Goal: Find specific page/section: Find specific page/section

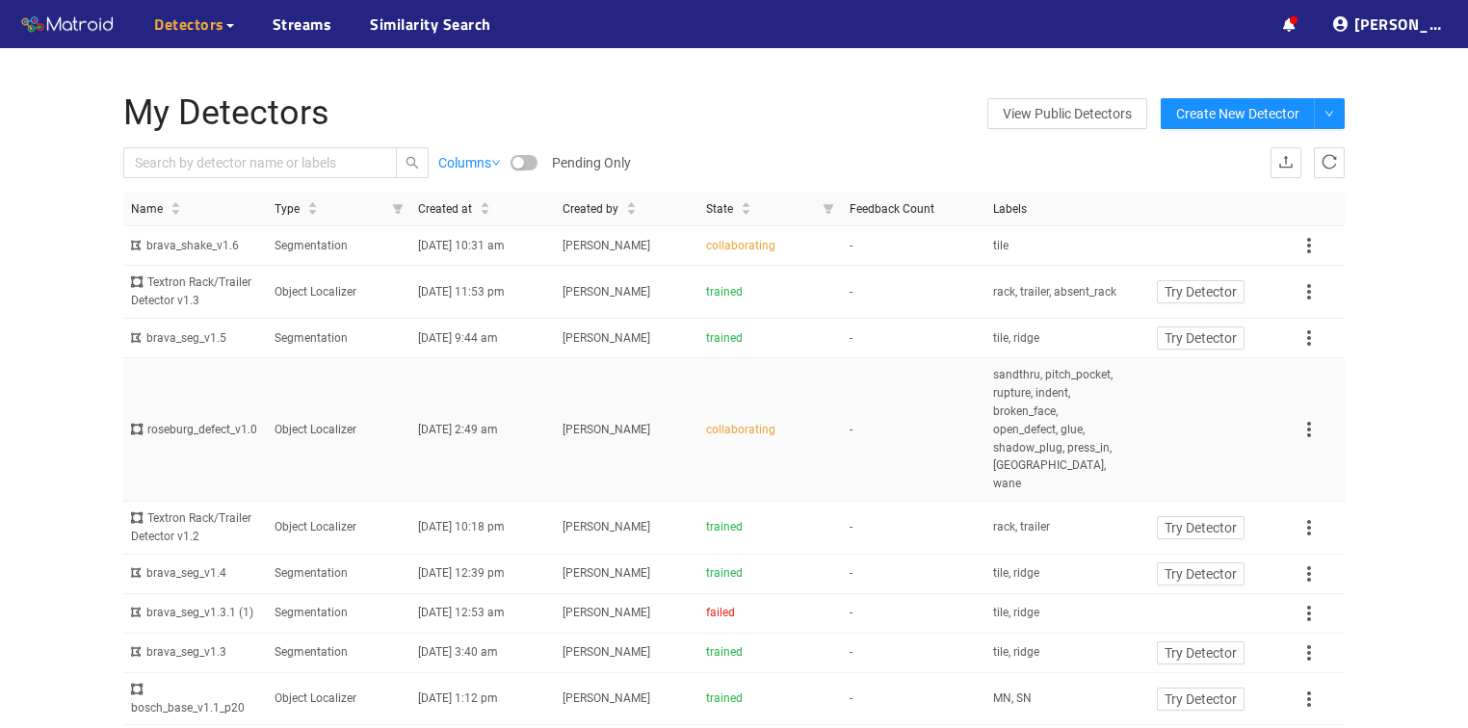
click at [929, 407] on td "-" at bounding box center [914, 430] width 144 height 144
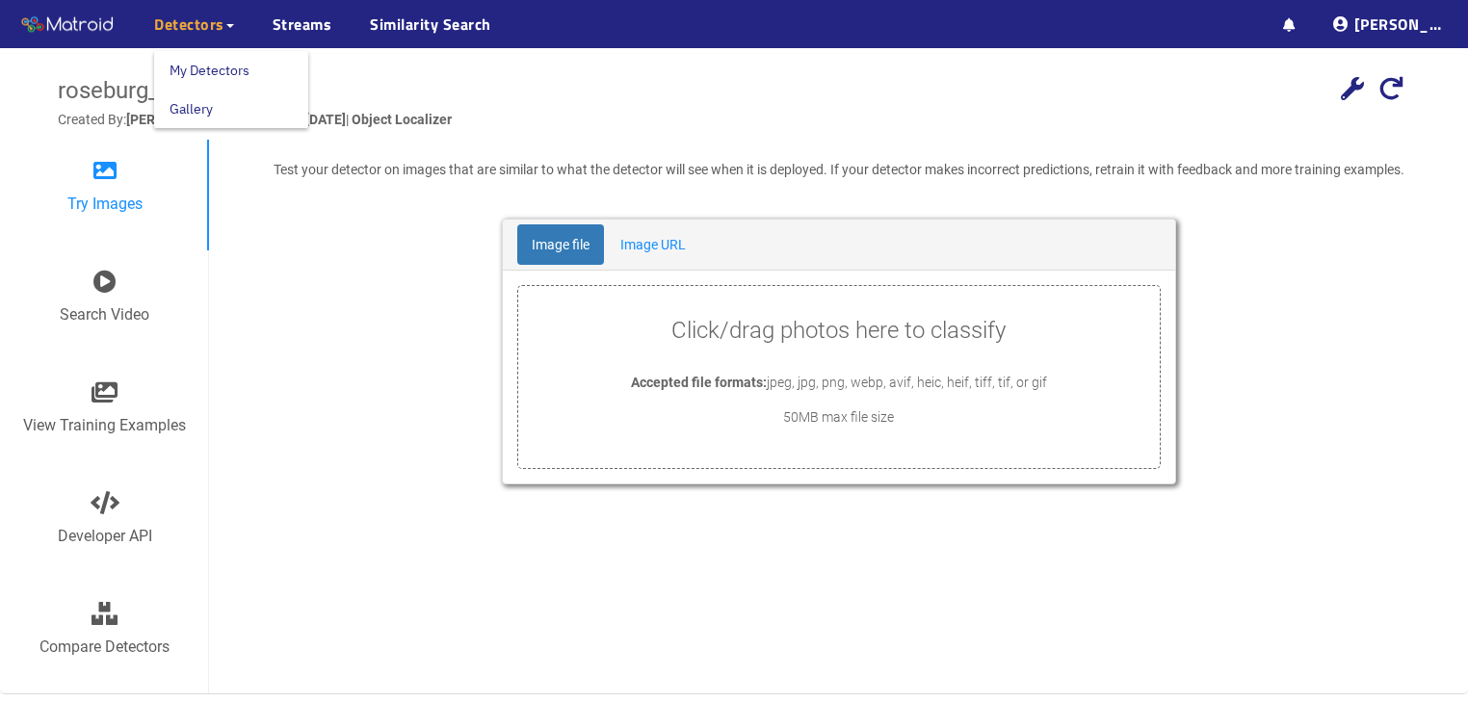
click at [213, 29] on span "Detectors" at bounding box center [189, 24] width 70 height 23
click at [211, 58] on link "My Detectors" at bounding box center [210, 70] width 80 height 39
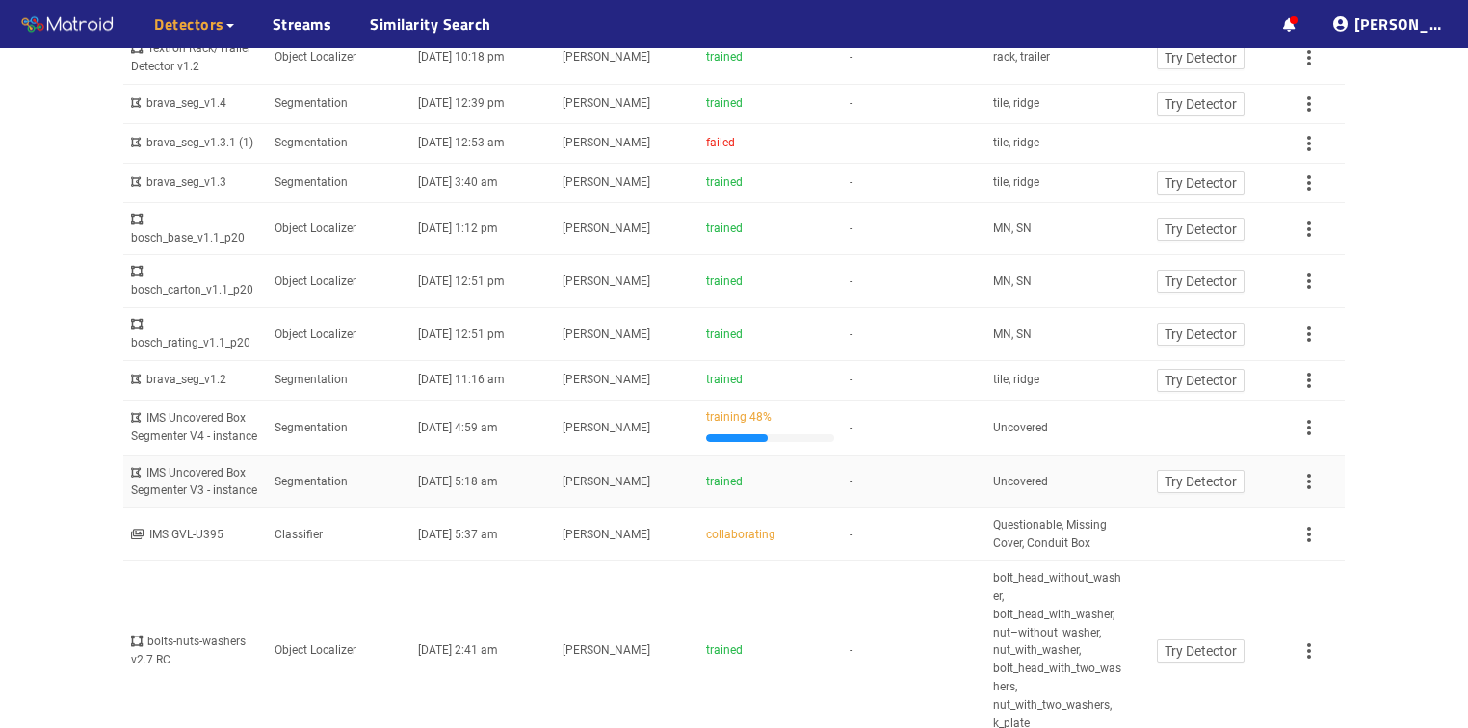
scroll to position [462, 0]
